Goal: Transaction & Acquisition: Purchase product/service

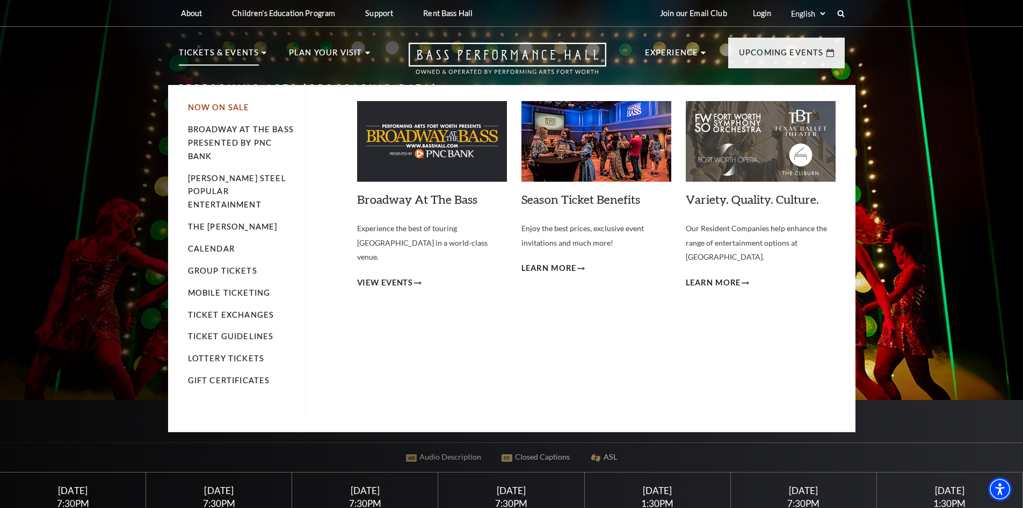
click at [227, 105] on link "Now On Sale" at bounding box center [219, 107] width 62 height 9
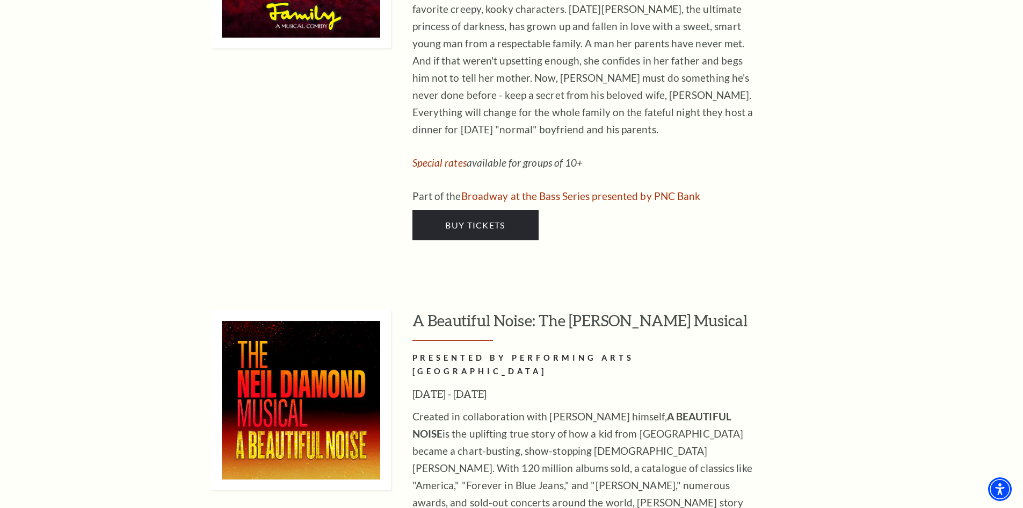
scroll to position [2025, 0]
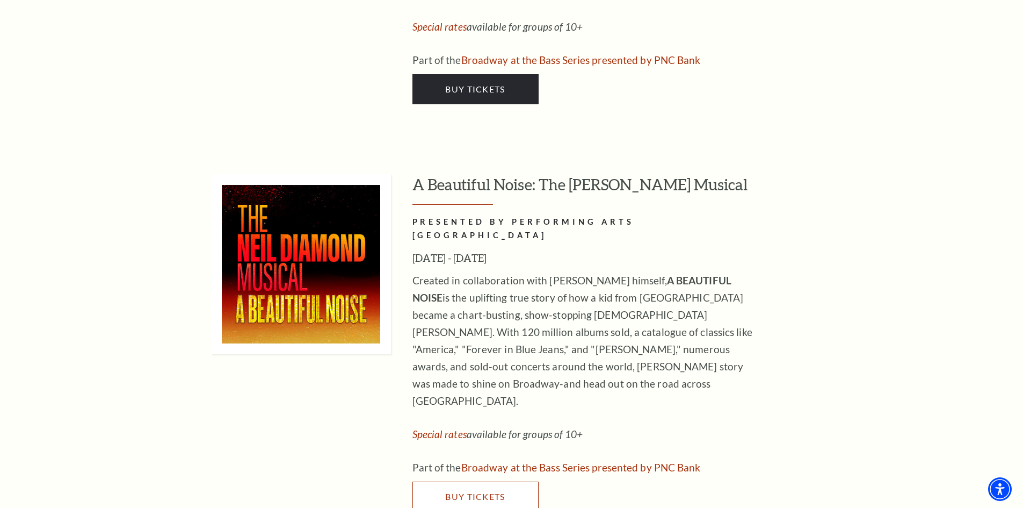
click at [460, 481] on link "Buy Tickets" at bounding box center [476, 496] width 126 height 30
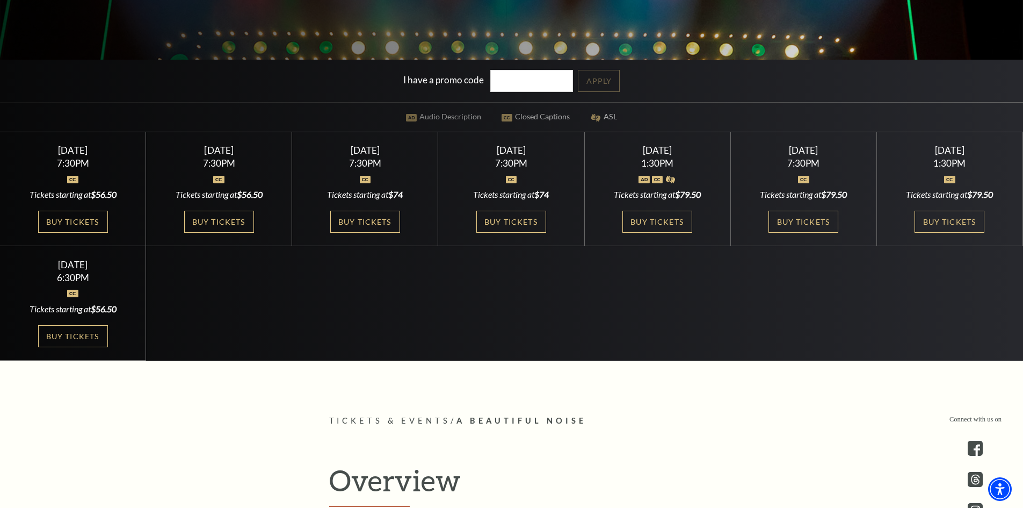
scroll to position [367, 0]
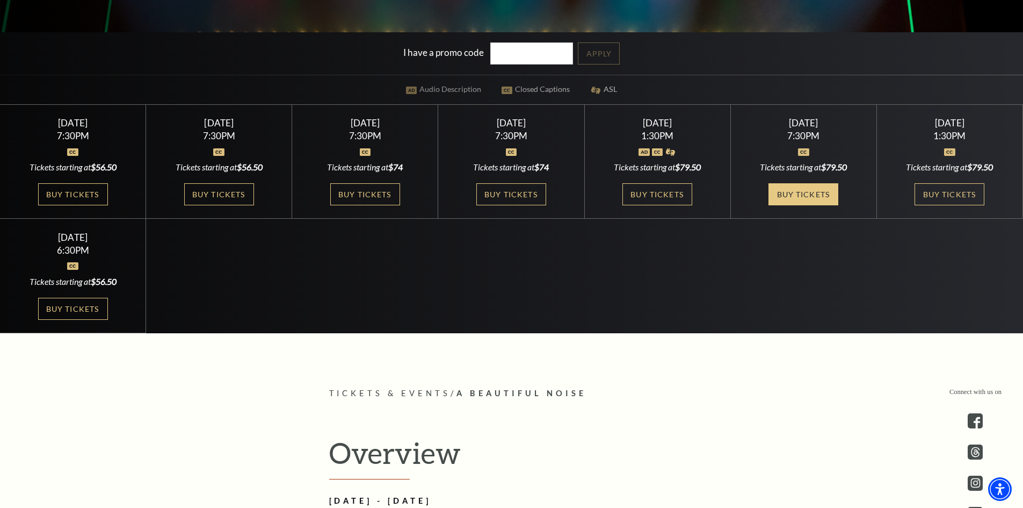
click at [797, 194] on link "Buy Tickets" at bounding box center [804, 194] width 70 height 22
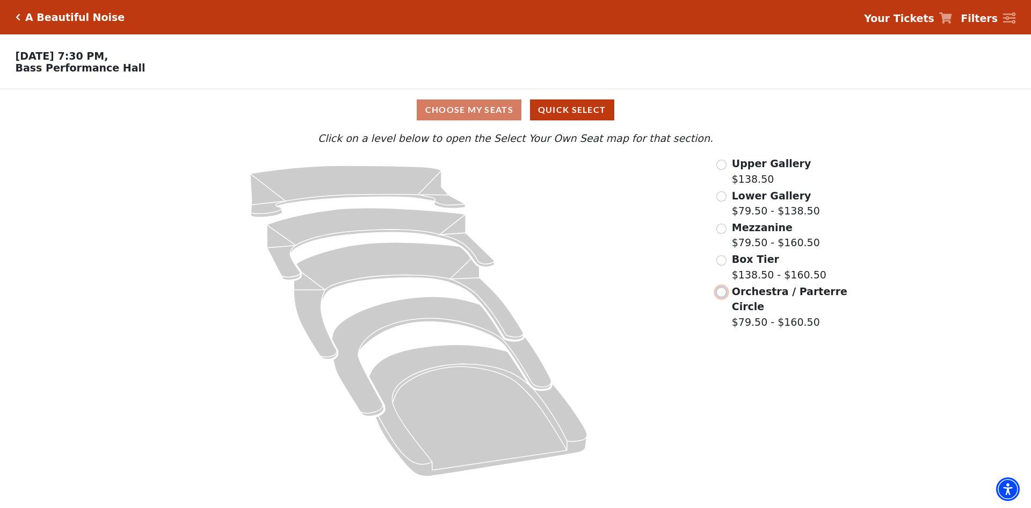
click at [722, 295] on input "Orchestra / Parterre Circle$79.50 - $160.50\a" at bounding box center [722, 292] width 10 height 10
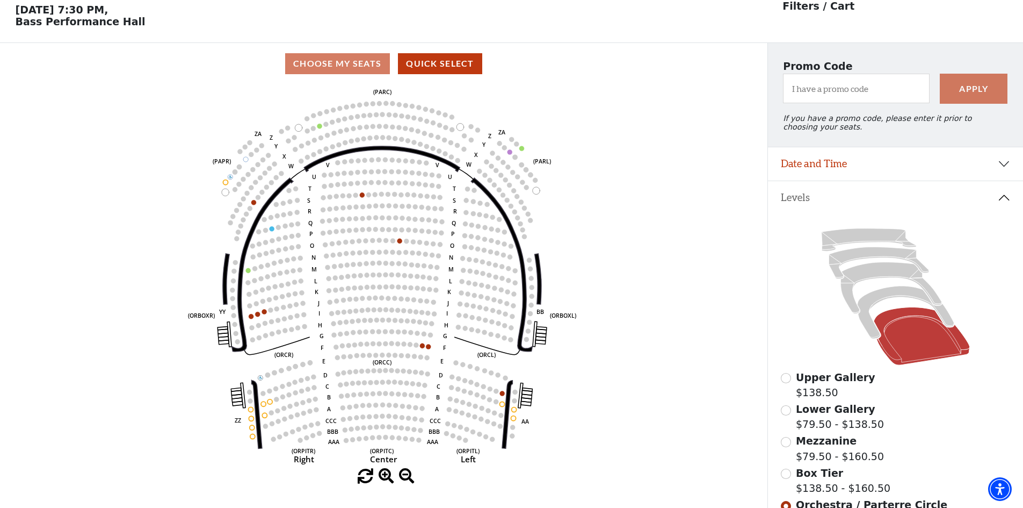
scroll to position [50, 0]
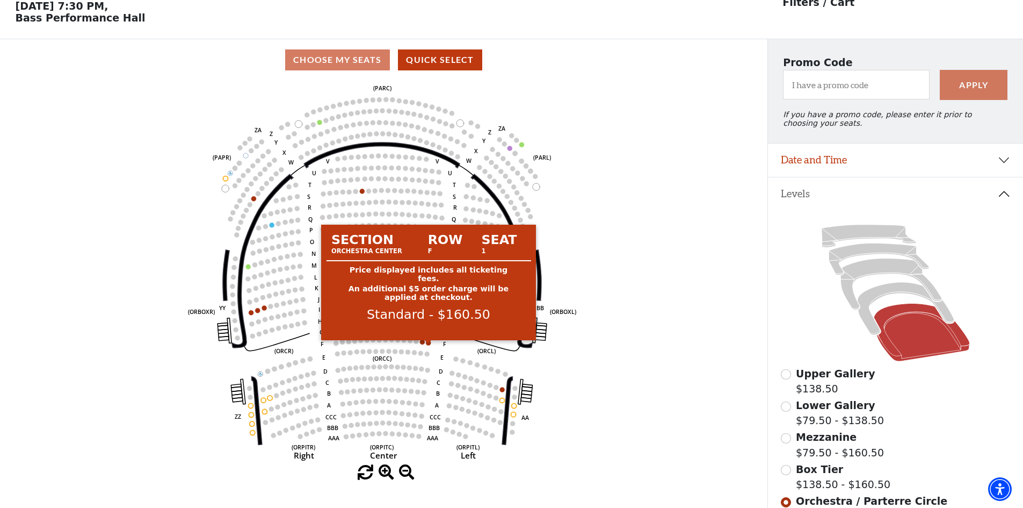
click at [427, 345] on circle at bounding box center [429, 342] width 5 height 5
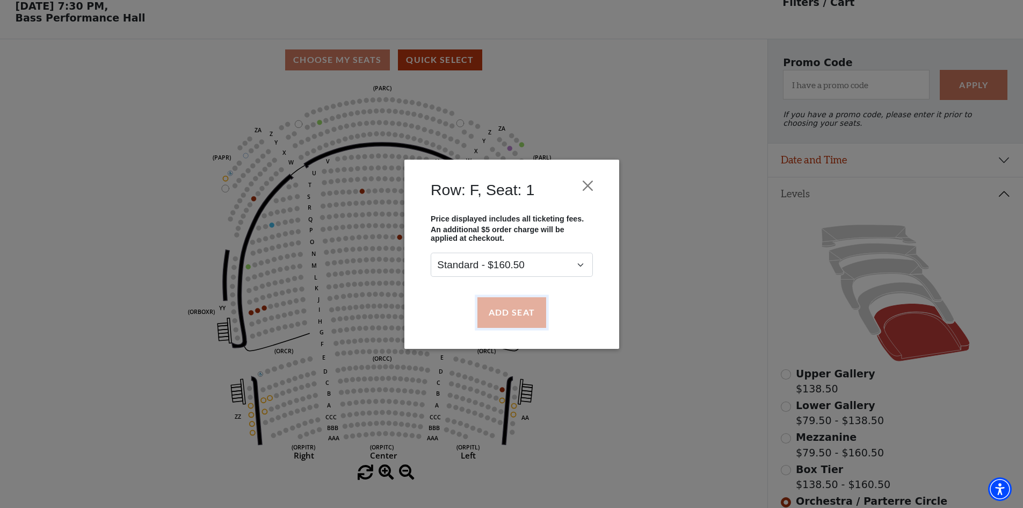
click at [512, 312] on button "Add Seat" at bounding box center [511, 312] width 69 height 30
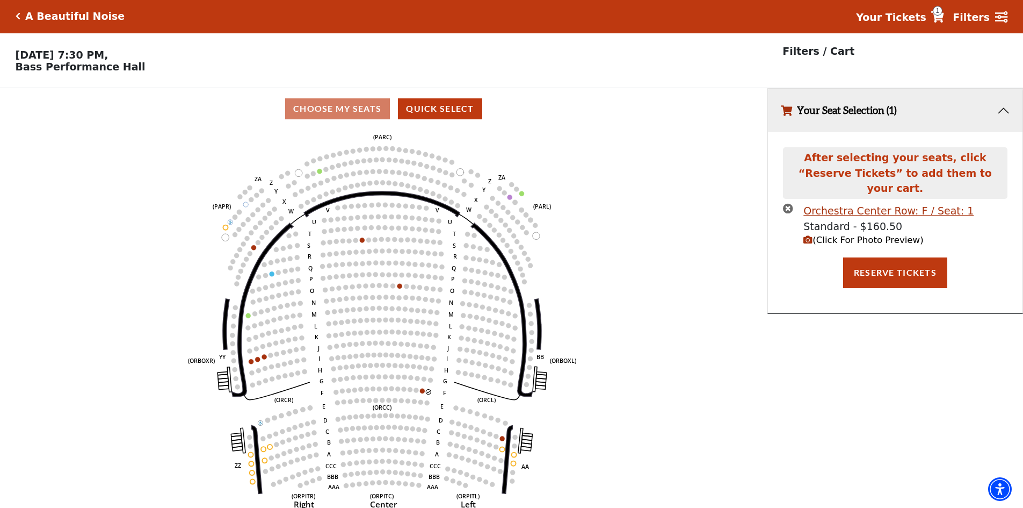
scroll to position [0, 0]
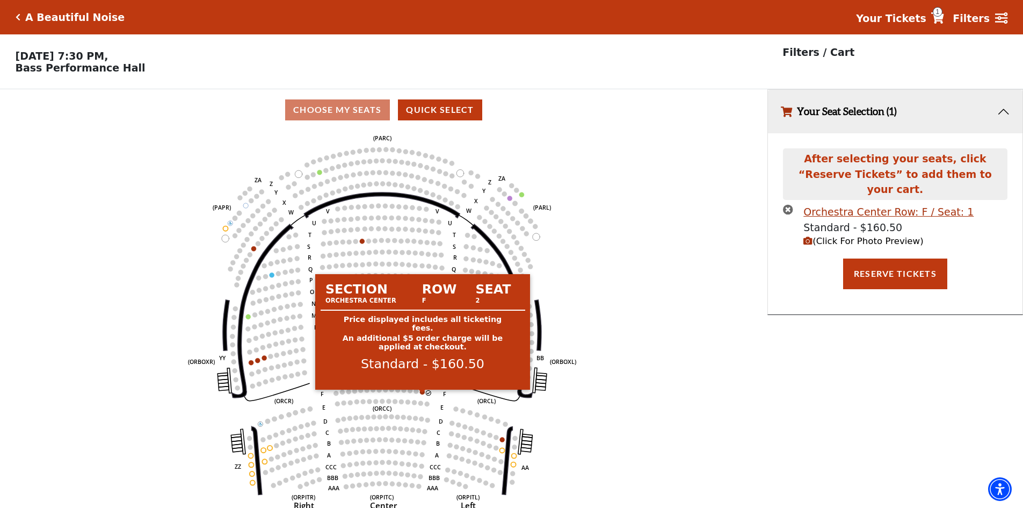
click at [422, 394] on circle at bounding box center [422, 391] width 5 height 5
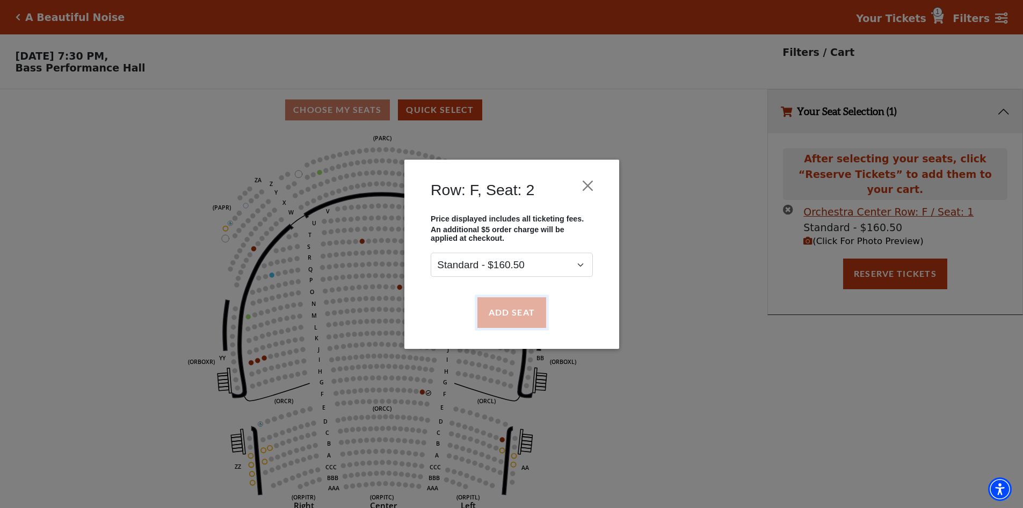
click at [497, 315] on button "Add Seat" at bounding box center [511, 312] width 69 height 30
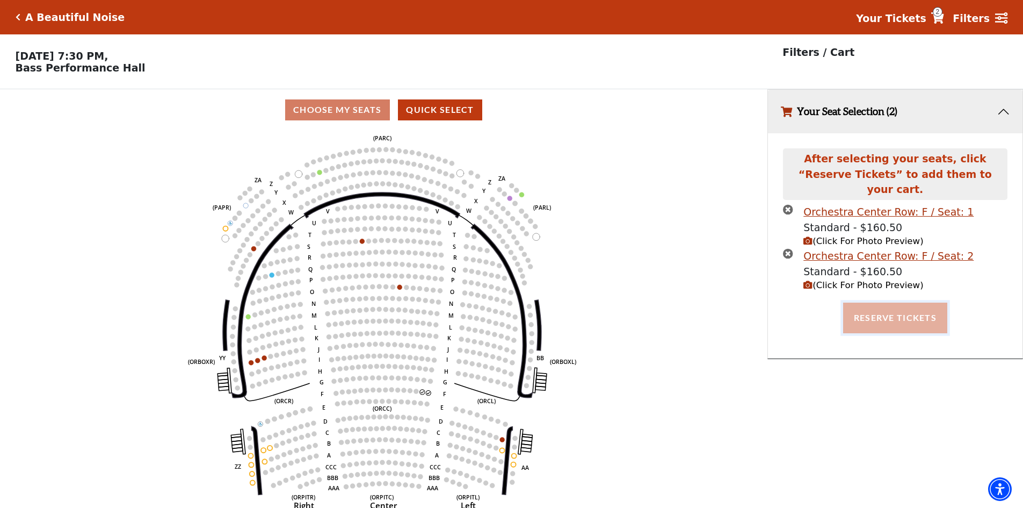
click at [889, 304] on button "Reserve Tickets" at bounding box center [895, 317] width 104 height 30
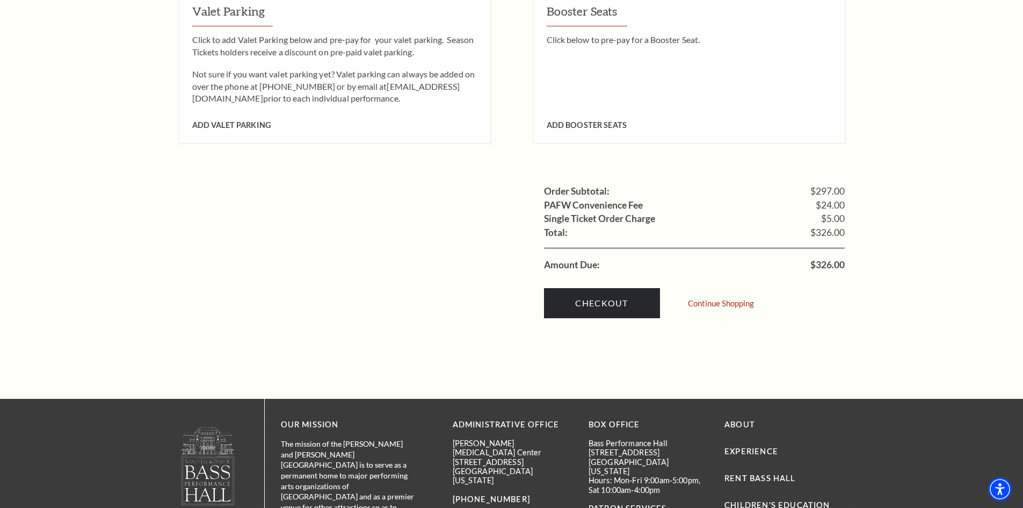
scroll to position [952, 0]
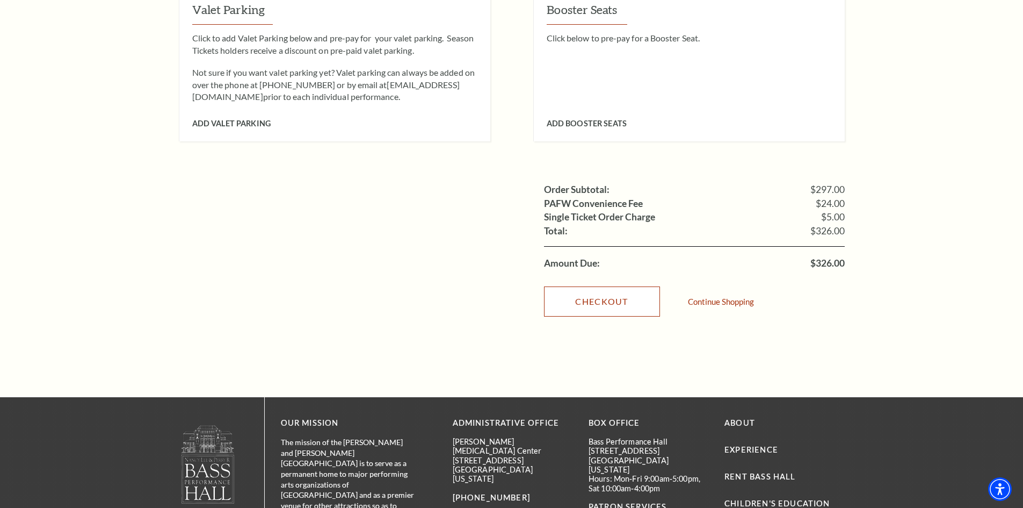
click at [603, 288] on link "Checkout" at bounding box center [602, 301] width 116 height 30
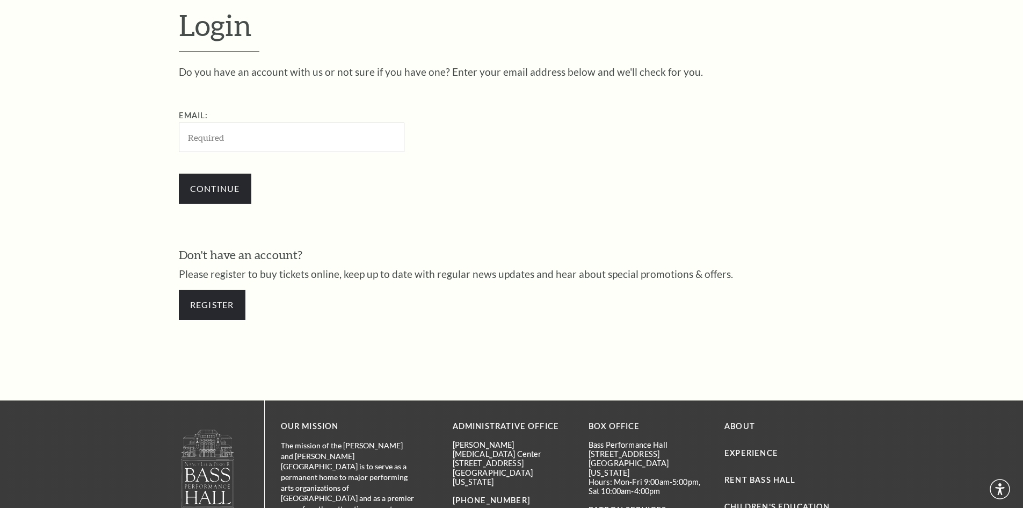
scroll to position [359, 0]
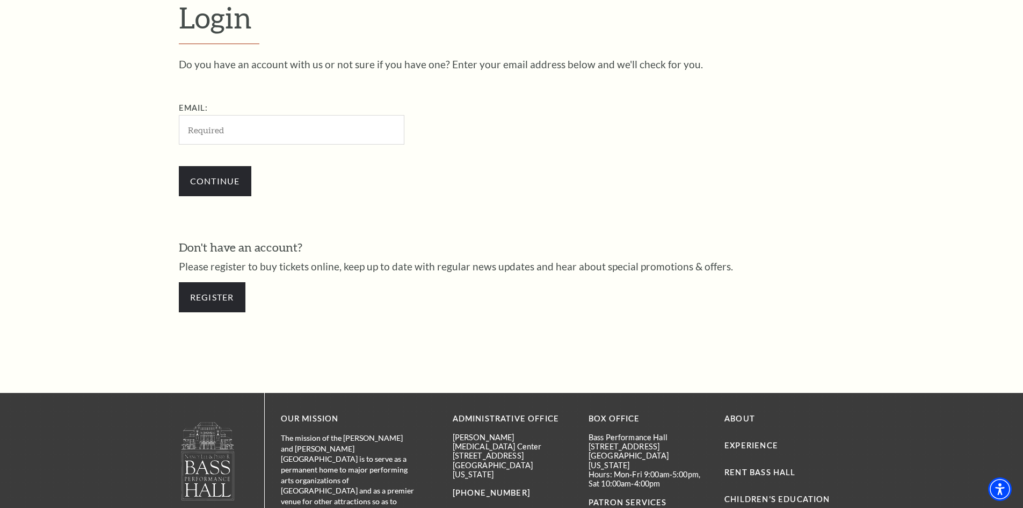
click at [203, 130] on input "Email:" at bounding box center [292, 130] width 226 height 30
type input "[EMAIL_ADDRESS][DOMAIN_NAME]"
click at [220, 178] on input "Continue" at bounding box center [215, 181] width 73 height 30
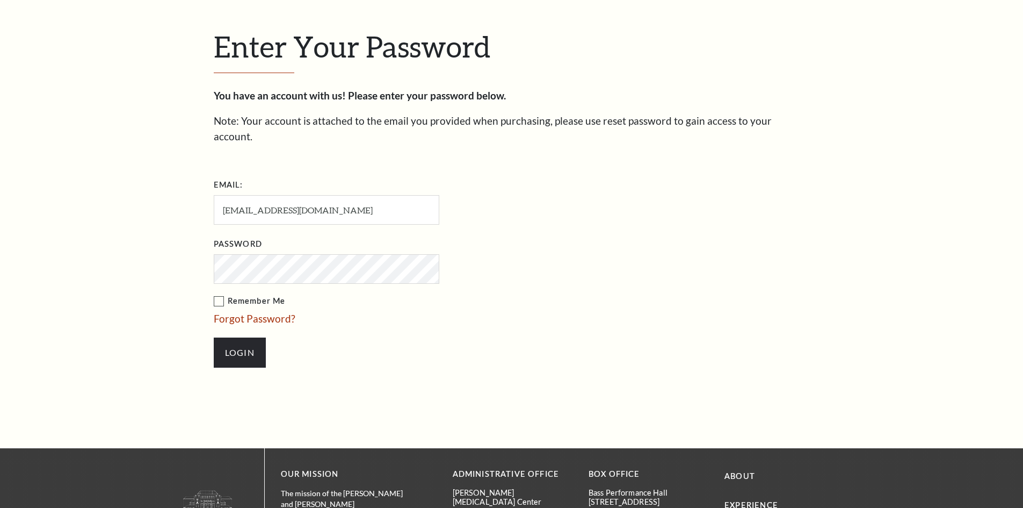
scroll to position [370, 0]
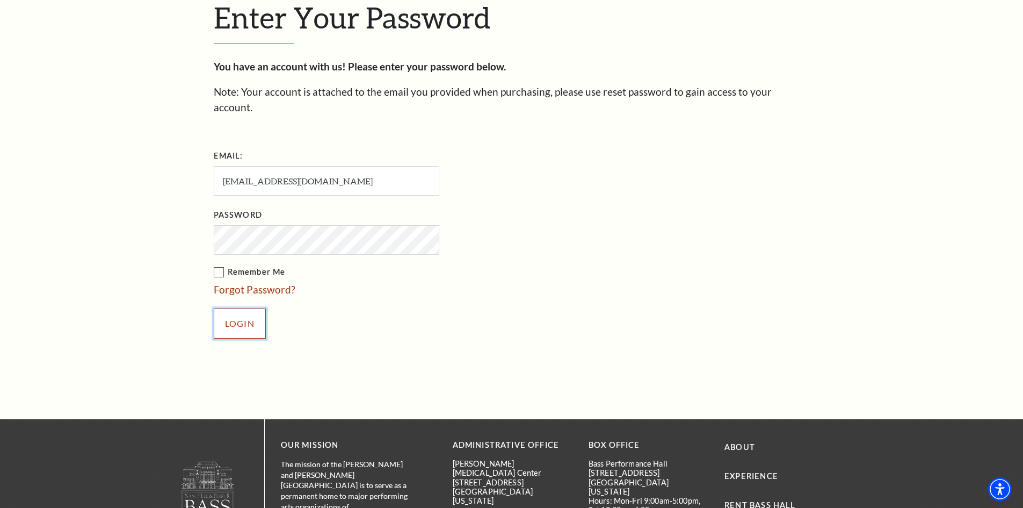
click at [238, 308] on input "Login" at bounding box center [240, 323] width 52 height 30
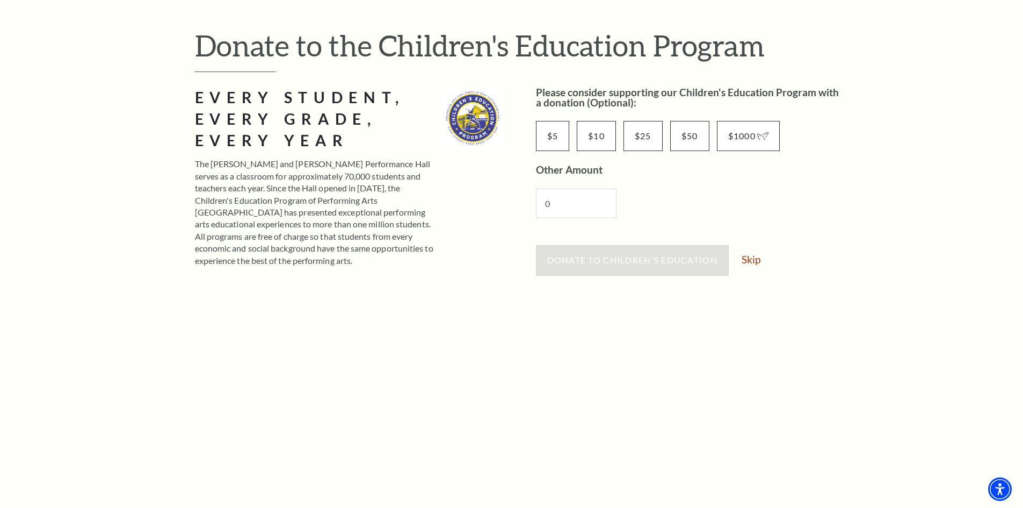
scroll to position [106, 0]
click at [748, 262] on link "Skip" at bounding box center [751, 260] width 19 height 10
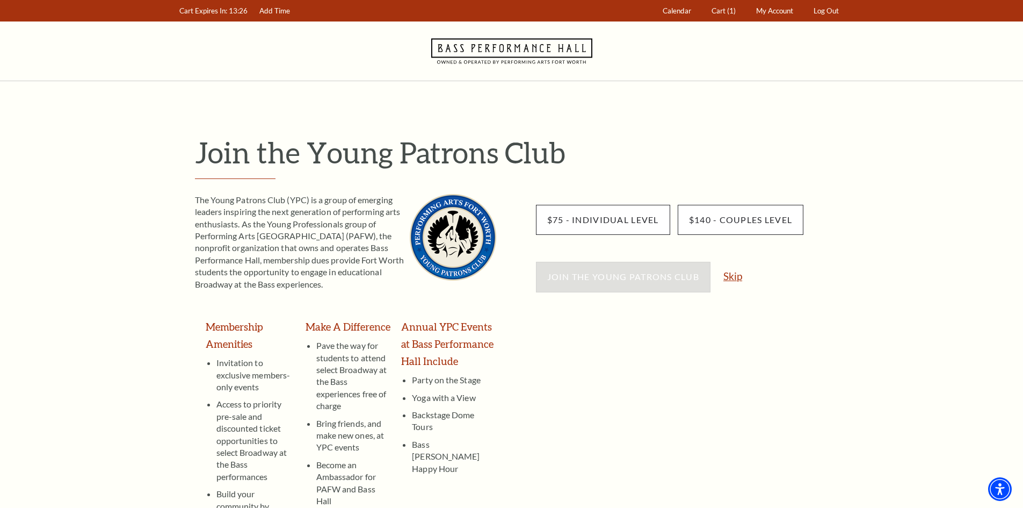
click at [734, 274] on link "Skip" at bounding box center [733, 276] width 19 height 10
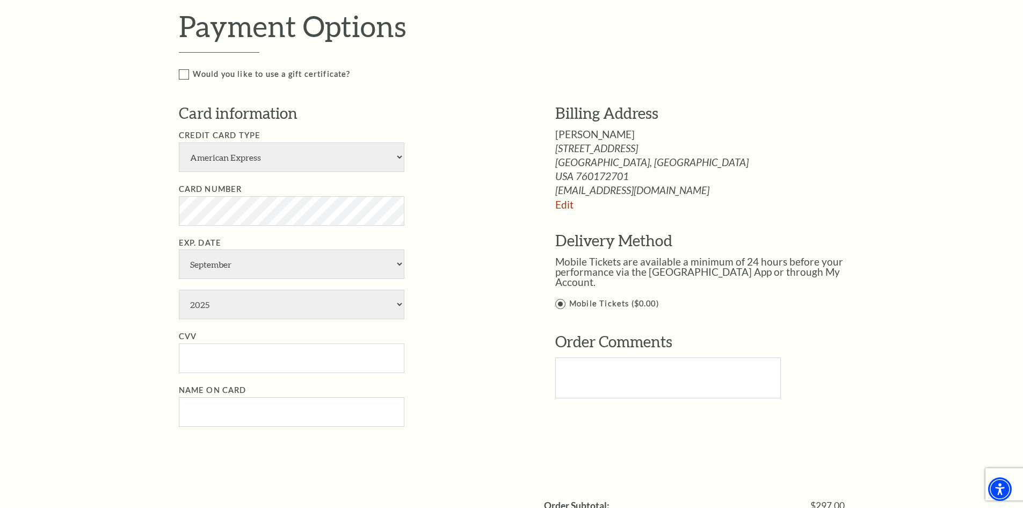
scroll to position [551, 0]
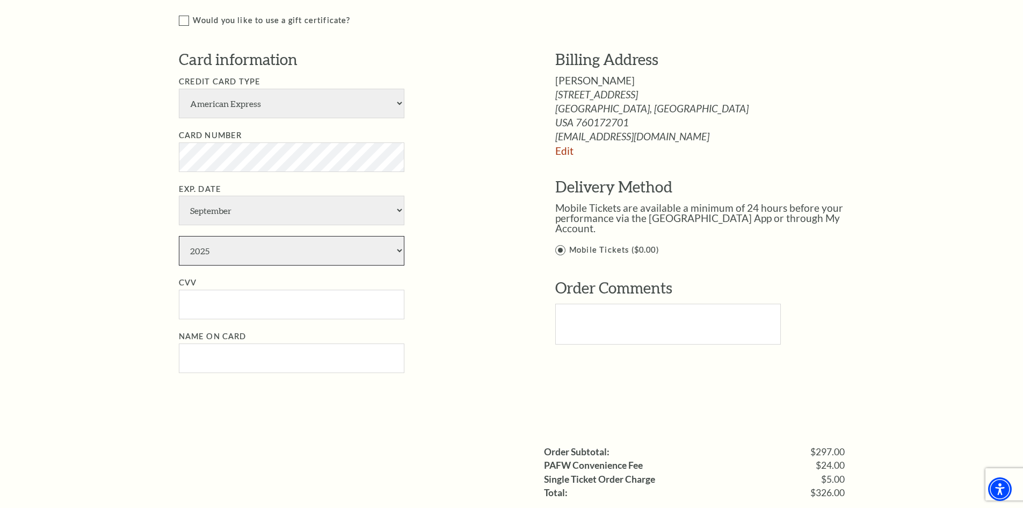
select select "2028"
type input "7333"
type input "Dana Rosenstein"
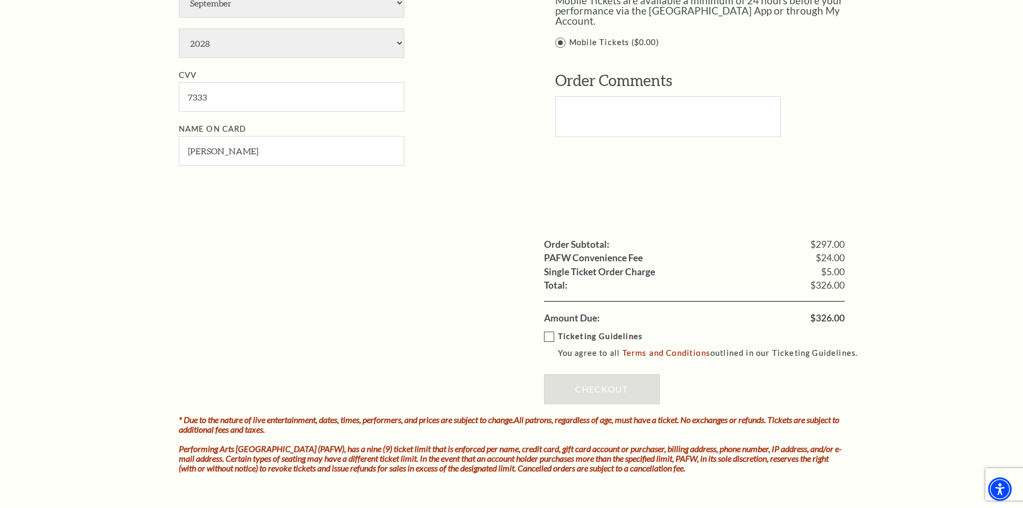
scroll to position [844, 0]
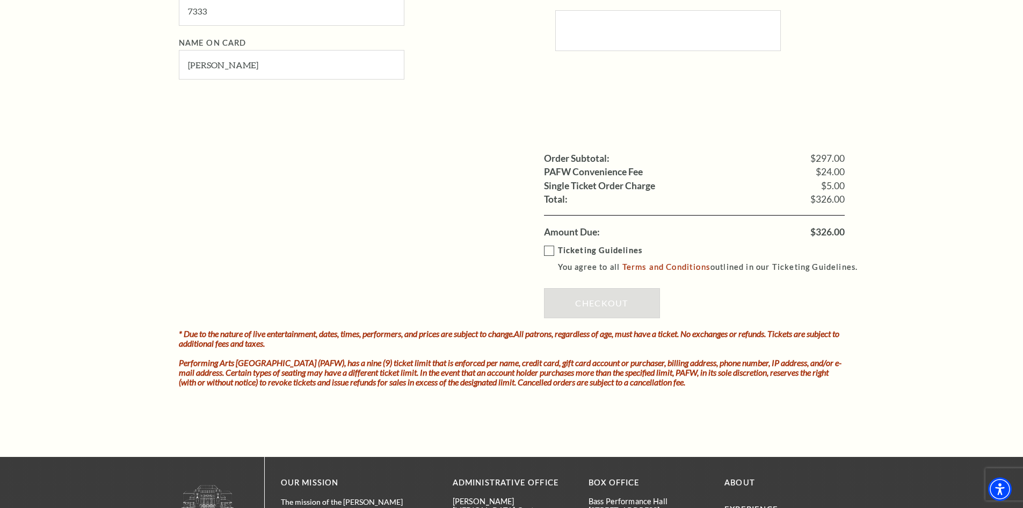
click at [547, 250] on label "Ticketing Guidelines You agree to all Terms and Conditions outlined in our Tick…" at bounding box center [706, 259] width 324 height 30
click at [0, 0] on input "Ticketing Guidelines You agree to all Terms and Conditions outlined in our Tick…" at bounding box center [0, 0] width 0 height 0
click at [604, 305] on link "Checkout" at bounding box center [602, 303] width 116 height 30
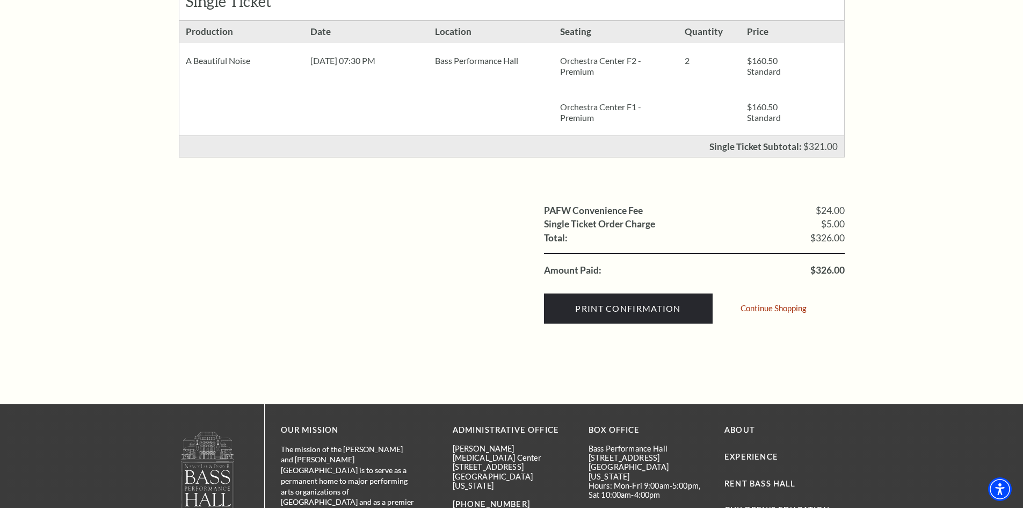
scroll to position [312, 0]
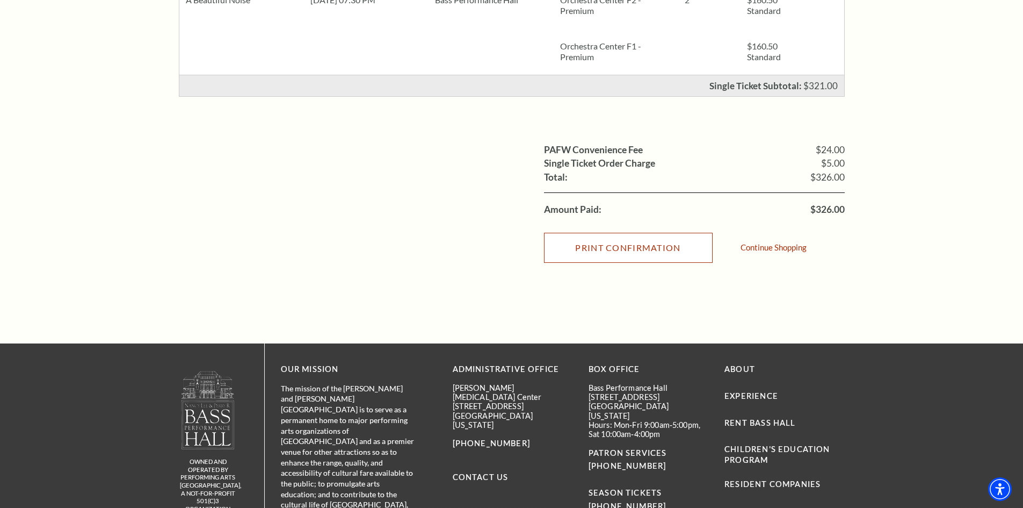
click at [629, 247] on input "Print Confirmation" at bounding box center [628, 248] width 169 height 30
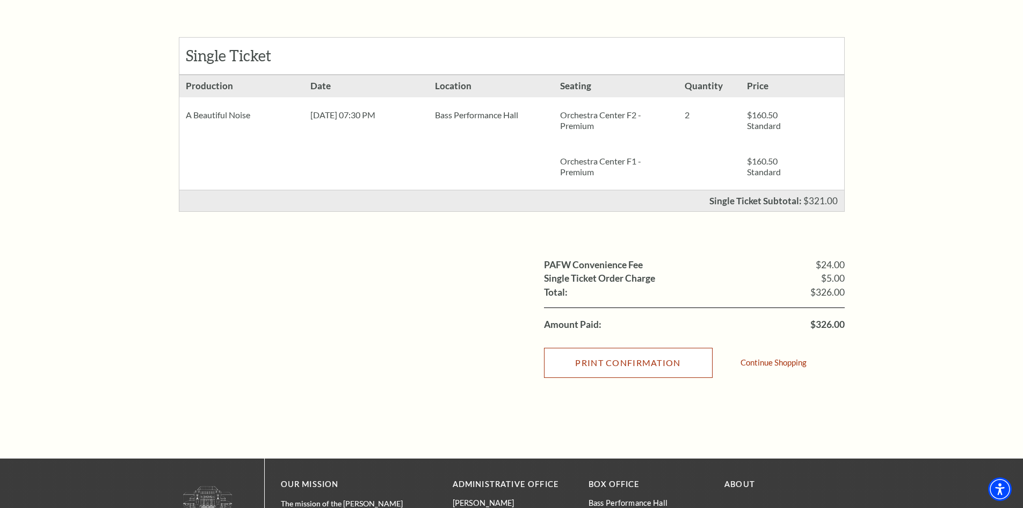
scroll to position [199, 0]
